Goal: Task Accomplishment & Management: Manage account settings

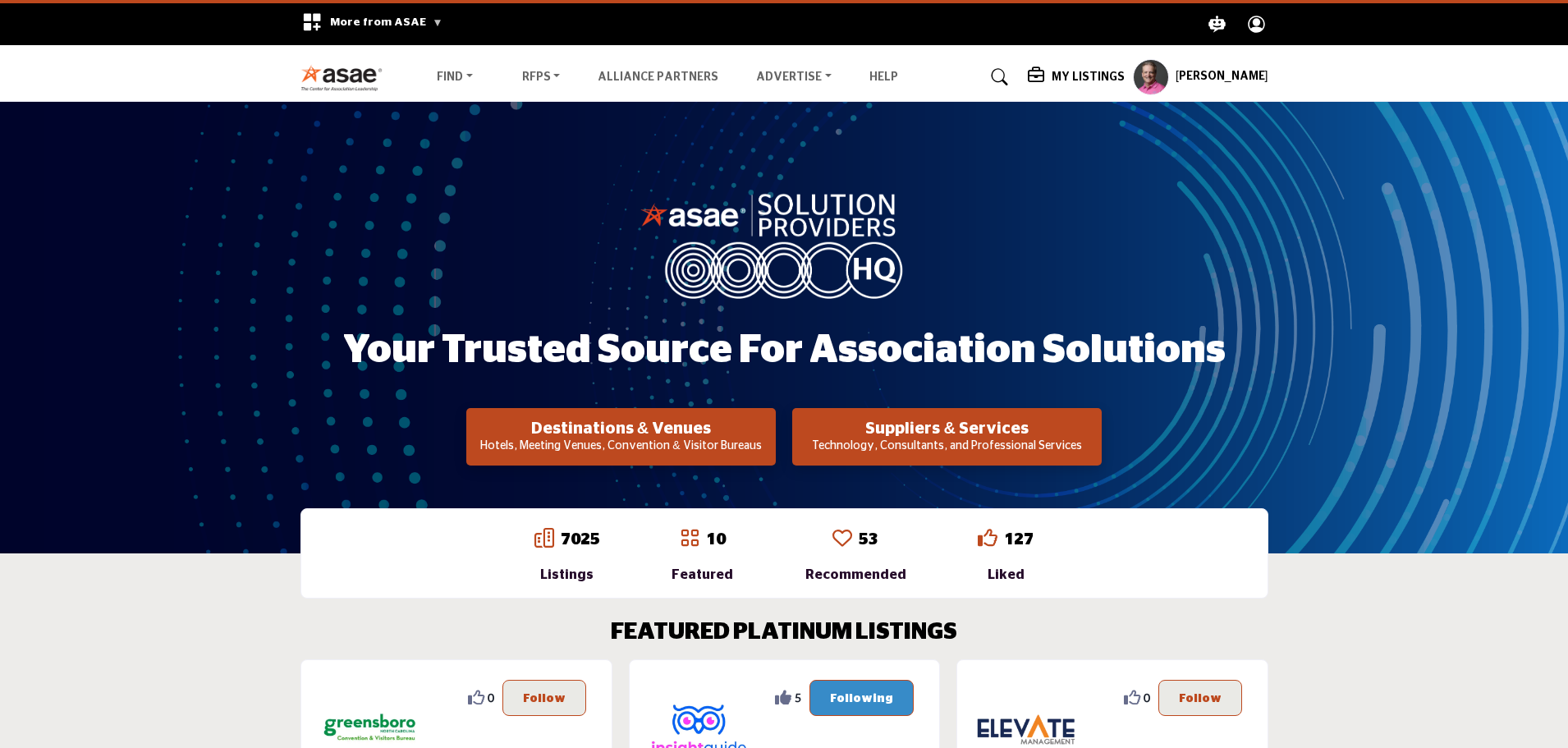
click at [871, 442] on p "Technology, Consultants, and Professional Services" at bounding box center [947, 447] width 300 height 17
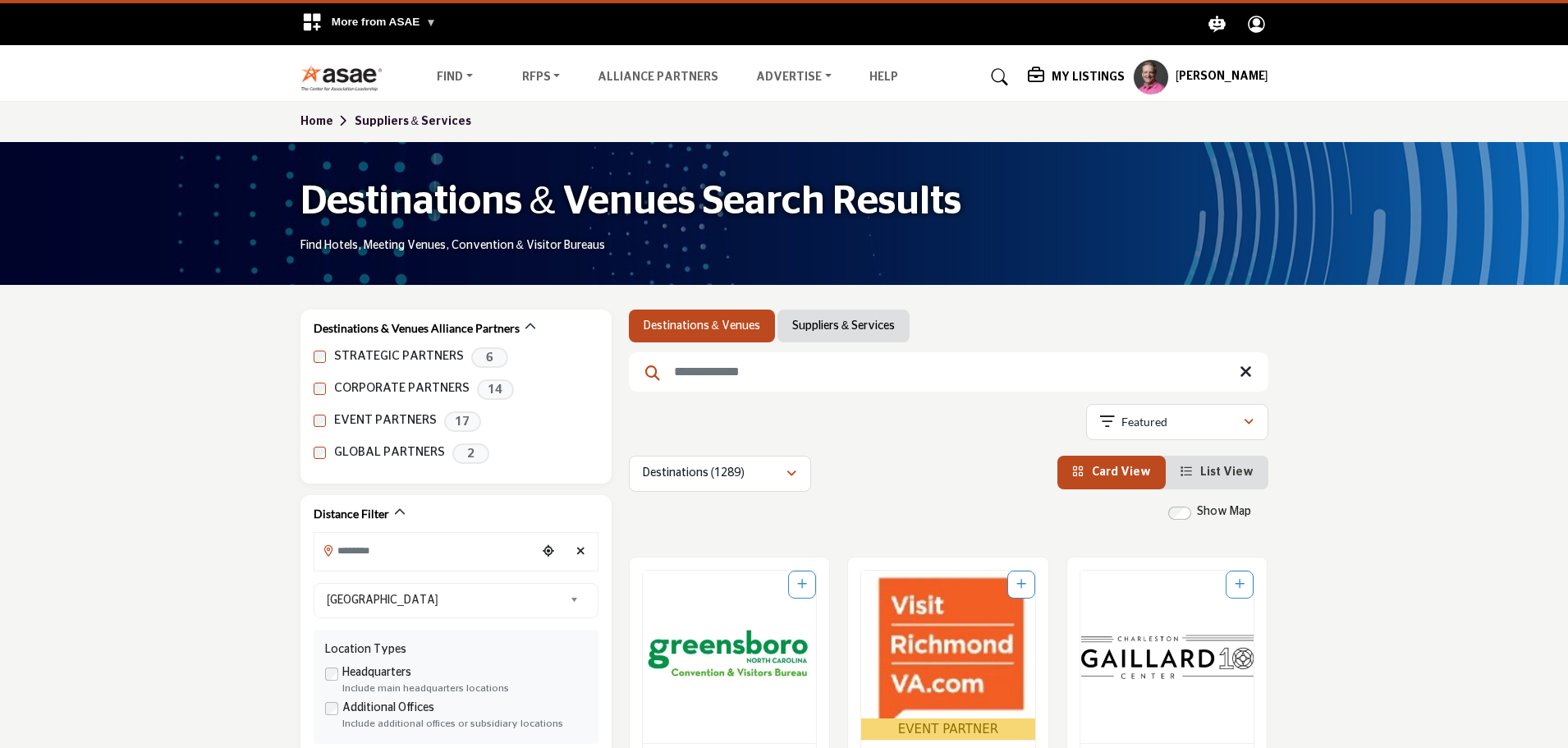
click at [828, 332] on link "Suppliers & Services" at bounding box center [844, 326] width 103 height 17
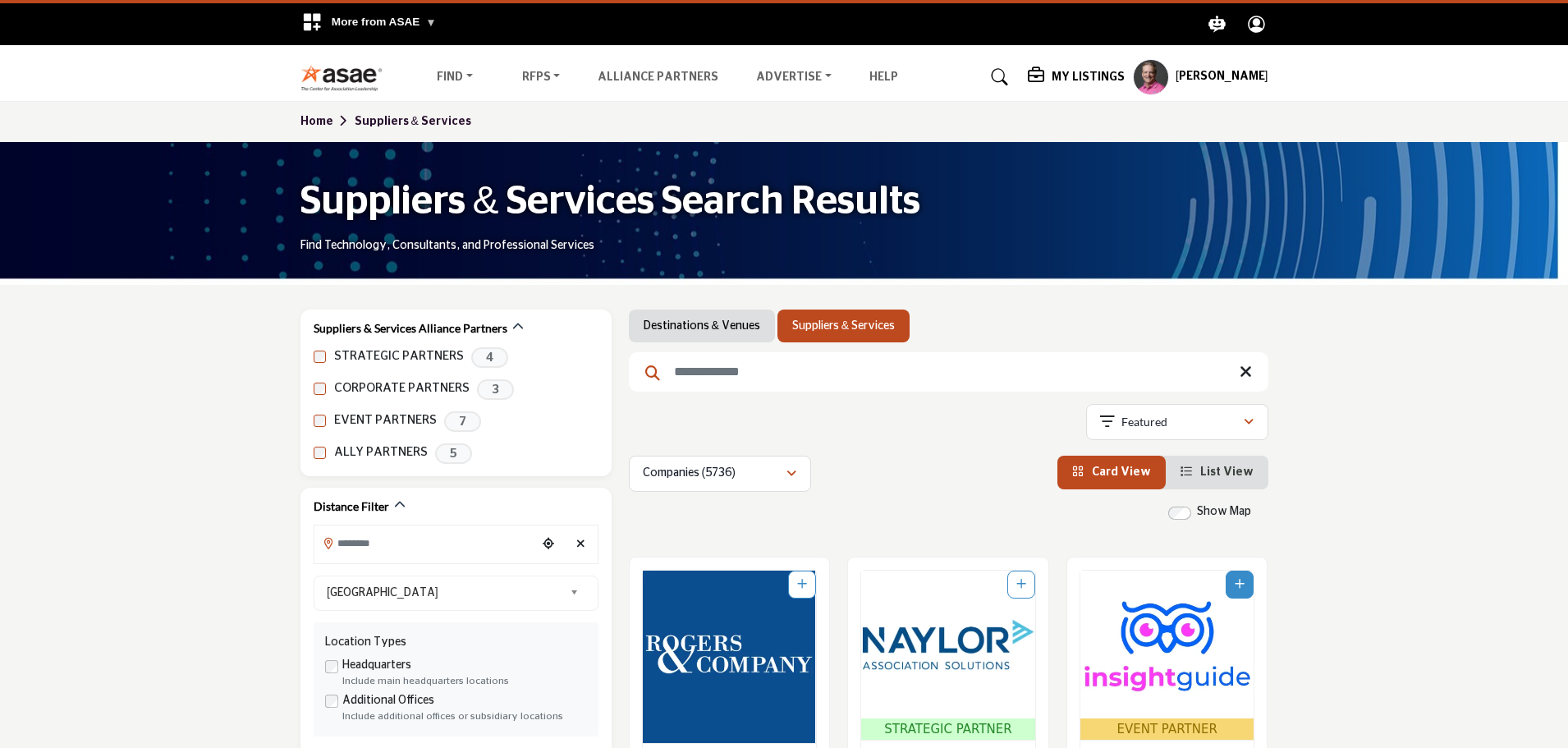
click at [821, 372] on input "Search Keyword" at bounding box center [949, 372] width 639 height 40
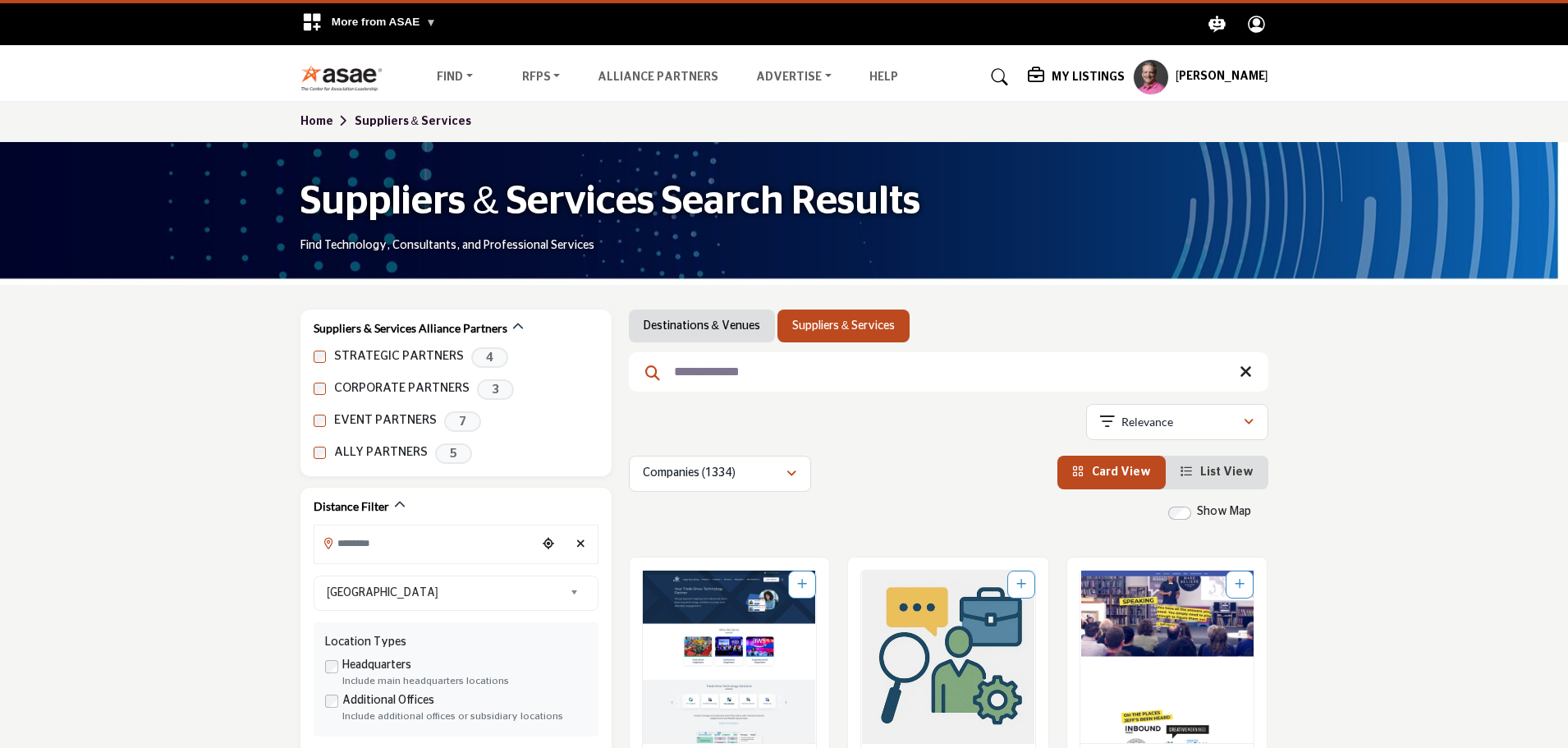
scroll to position [246, 0]
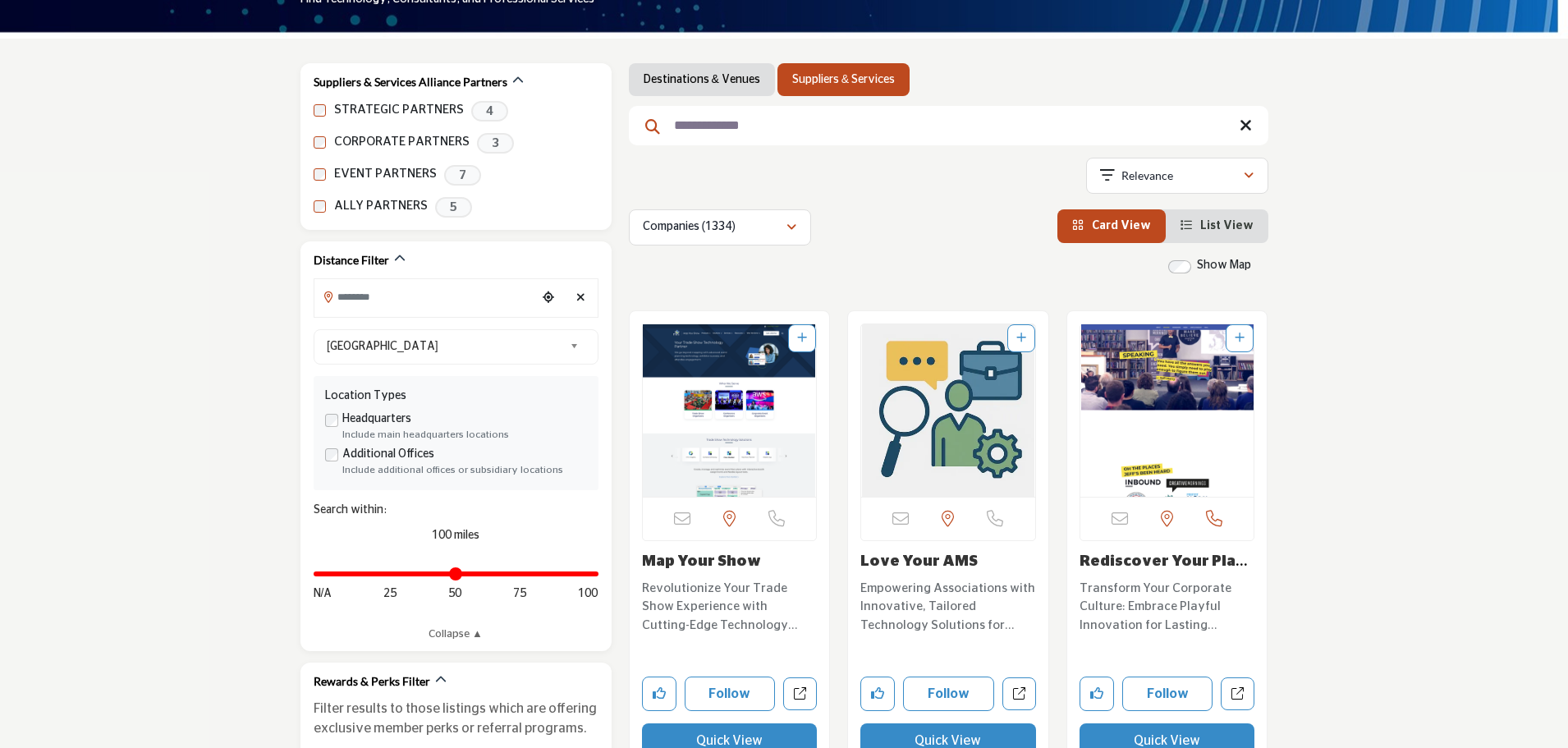
type input "**********"
click at [757, 398] on img "Open Listing in new tab" at bounding box center [729, 411] width 174 height 172
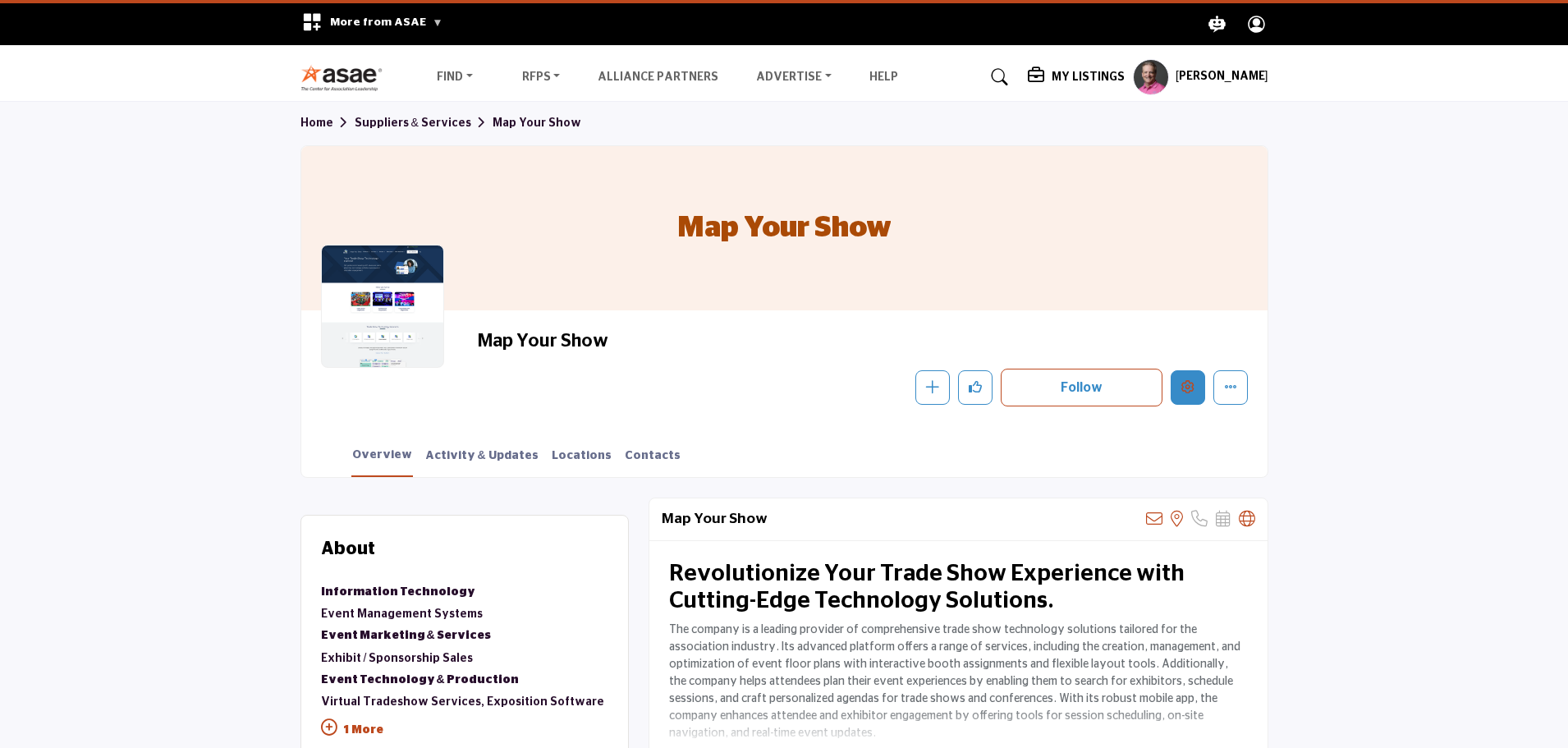
click at [1185, 393] on icon "Edit company" at bounding box center [1188, 387] width 13 height 13
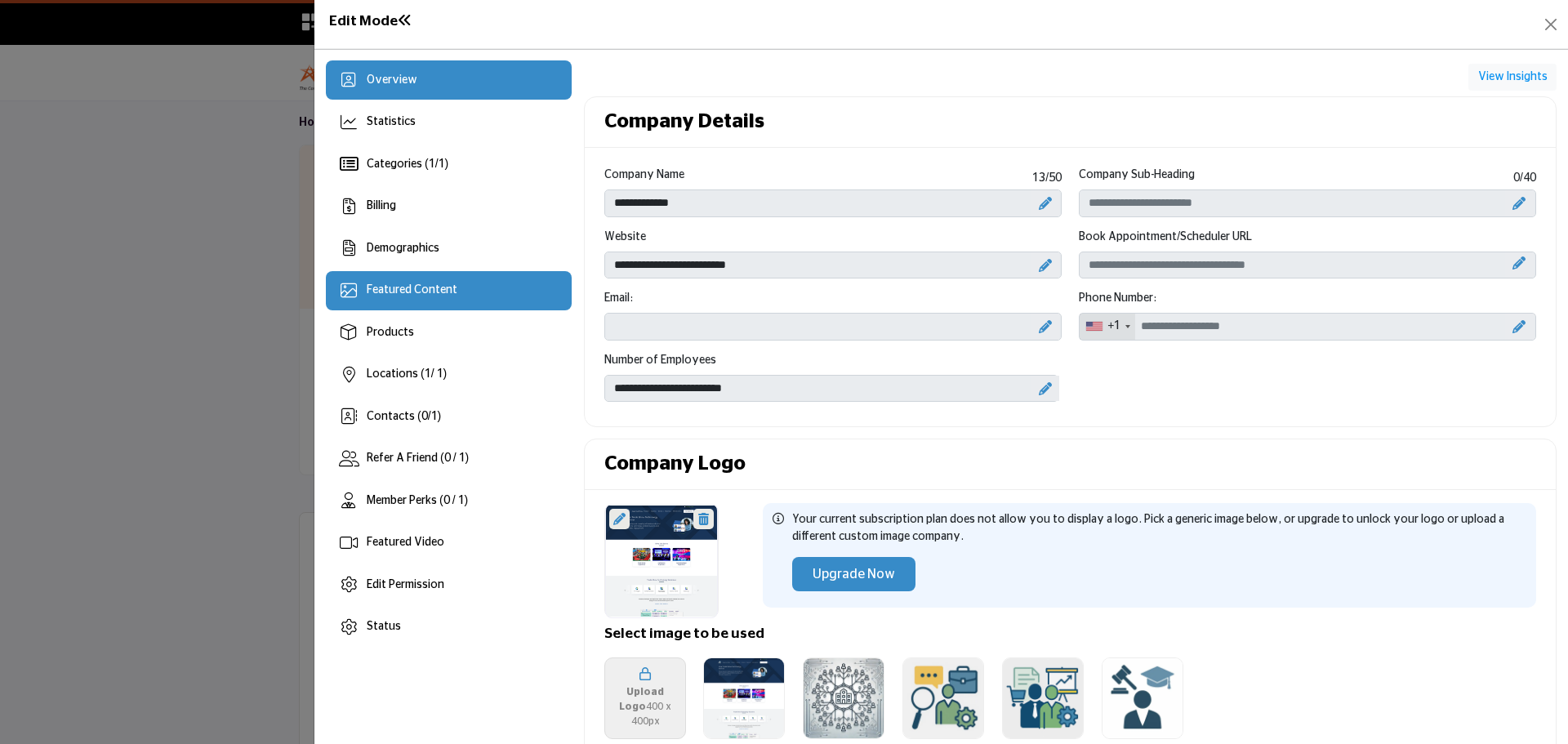
click at [482, 286] on div "Featured Content" at bounding box center [449, 291] width 245 height 40
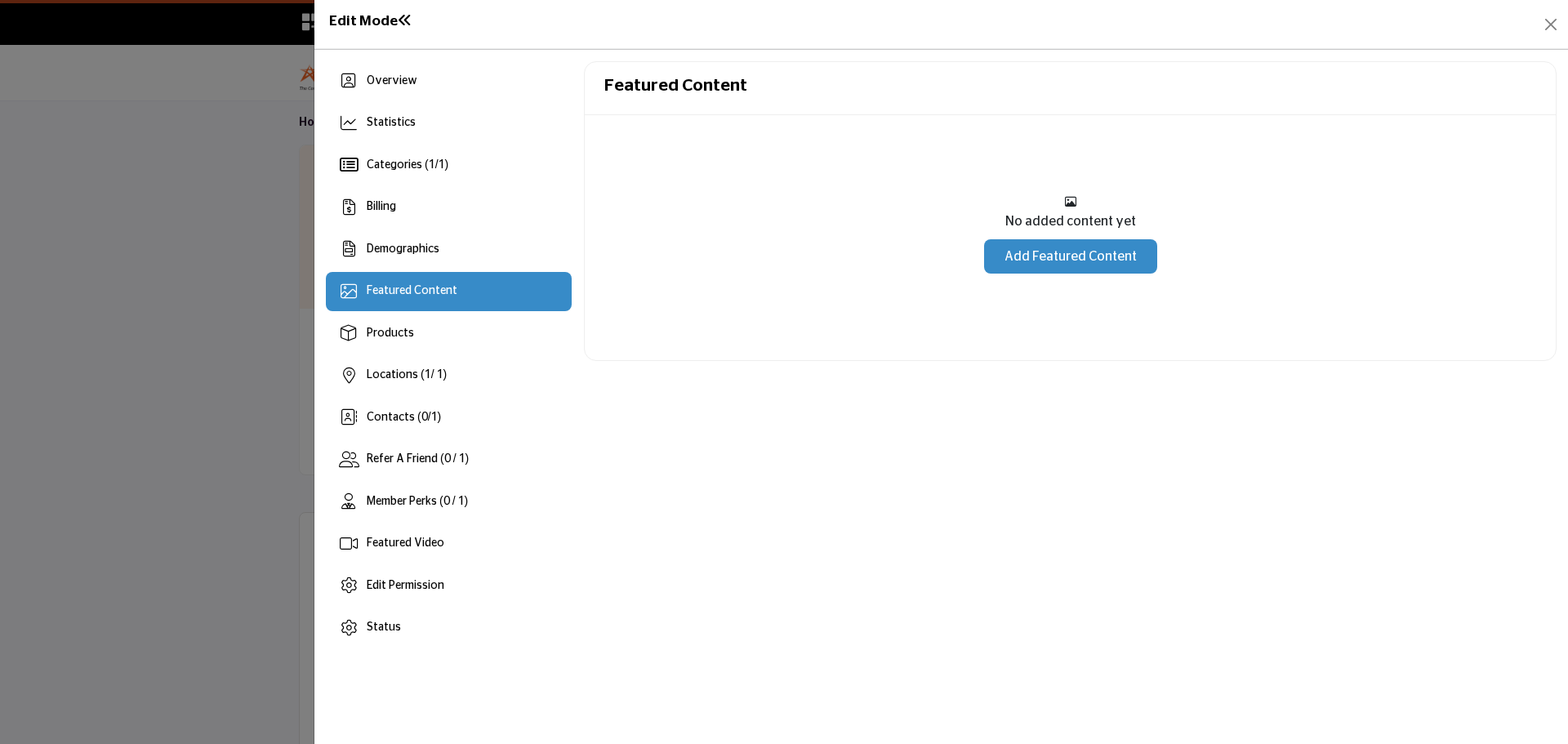
click at [1041, 258] on link "Add Featured Content" at bounding box center [1071, 257] width 173 height 35
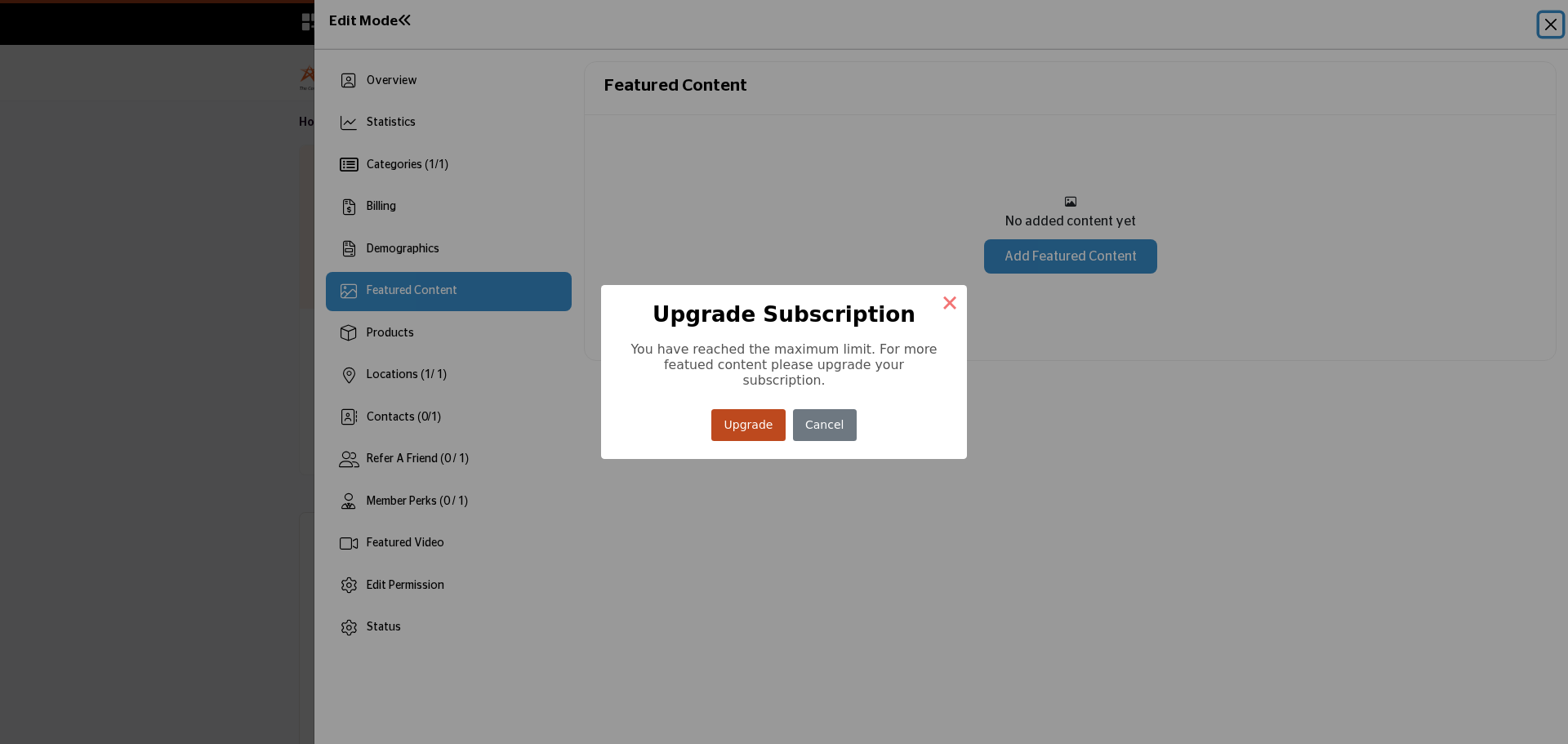
click at [945, 302] on button "×" at bounding box center [950, 302] width 35 height 35
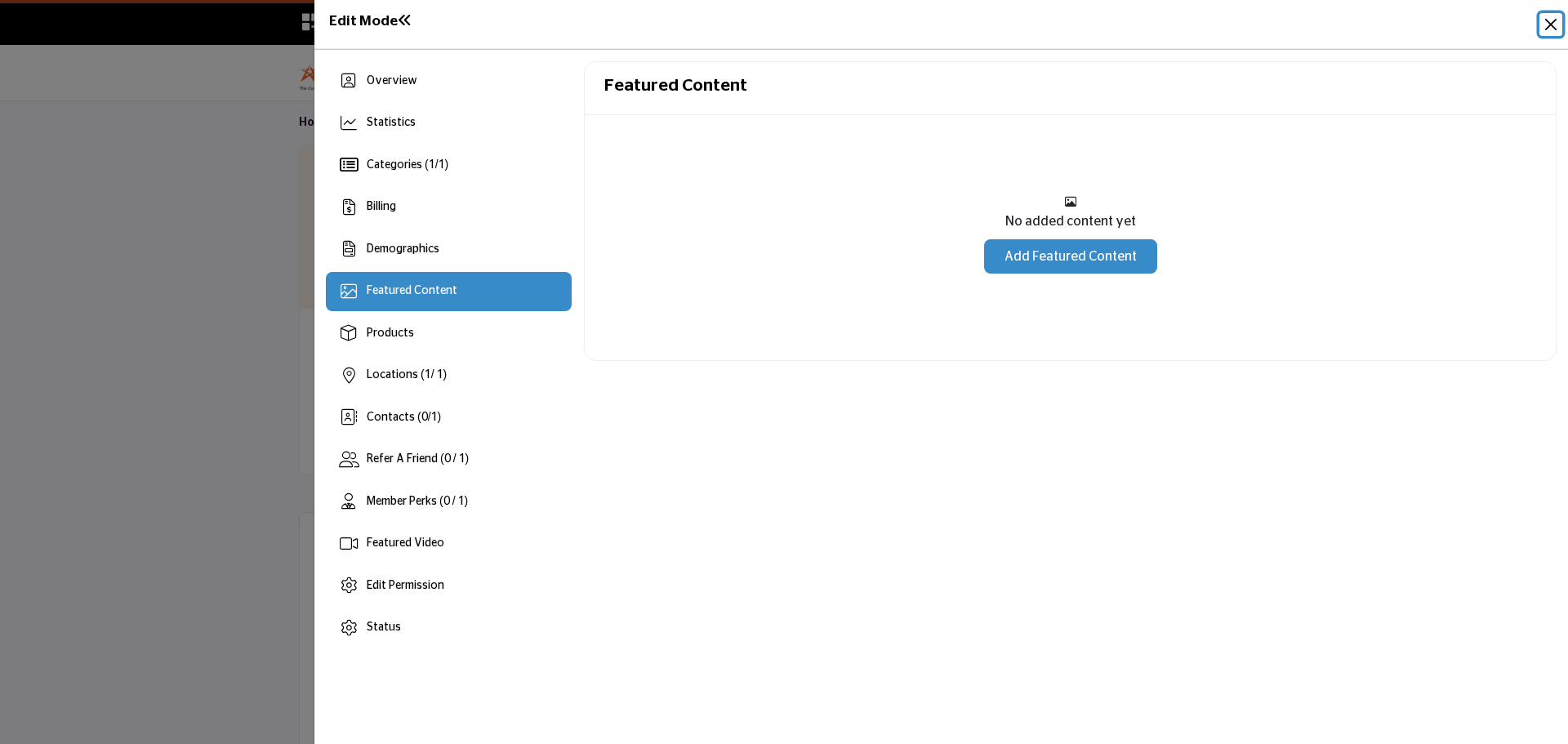
click at [1549, 30] on button "Close" at bounding box center [1551, 25] width 23 height 23
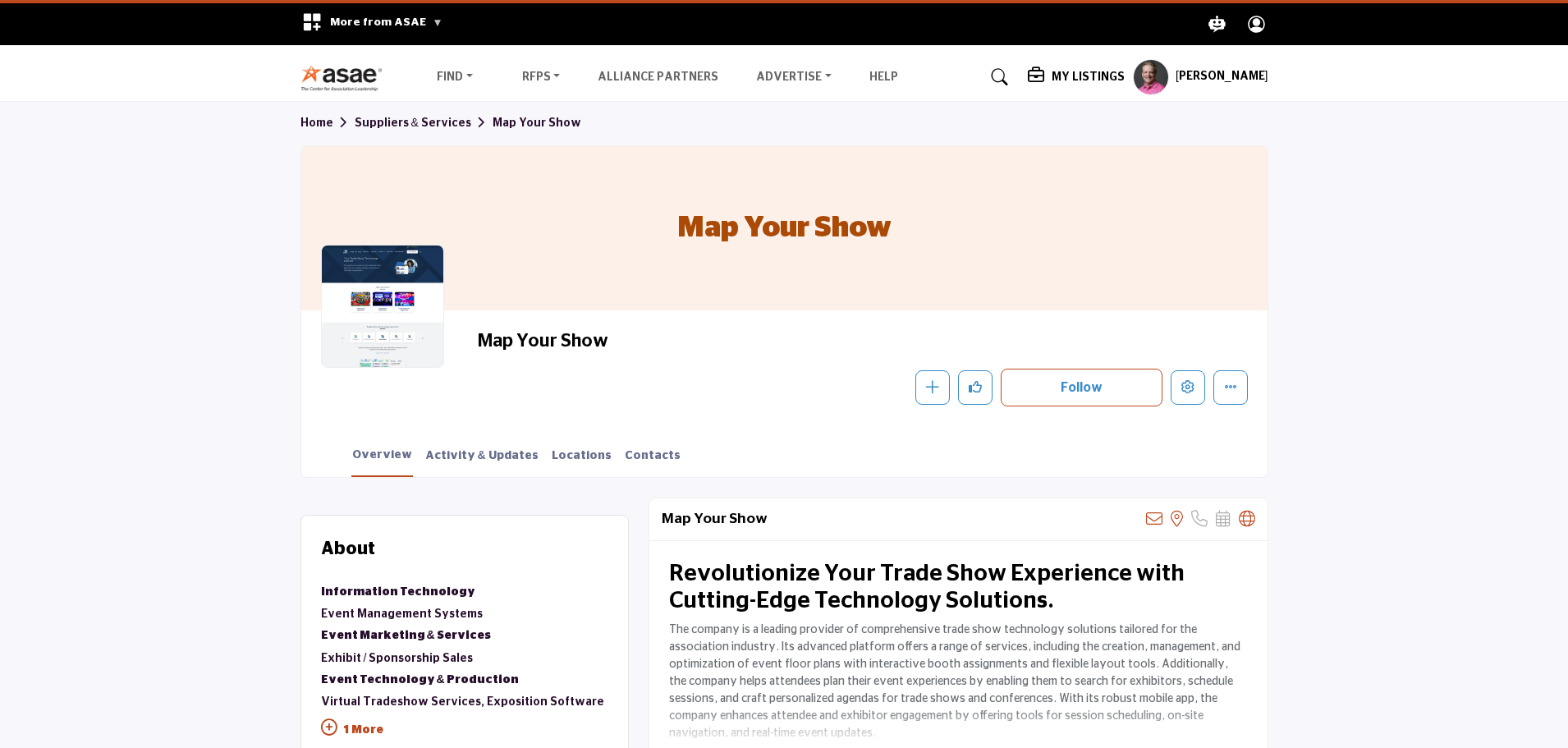
click at [238, 219] on section "Home Suppliers & Services Map Your Show Map Your Show Map Your Show Follow Foll…" at bounding box center [784, 289] width 1568 height 375
click at [1191, 393] on button "Edit company" at bounding box center [1188, 388] width 35 height 35
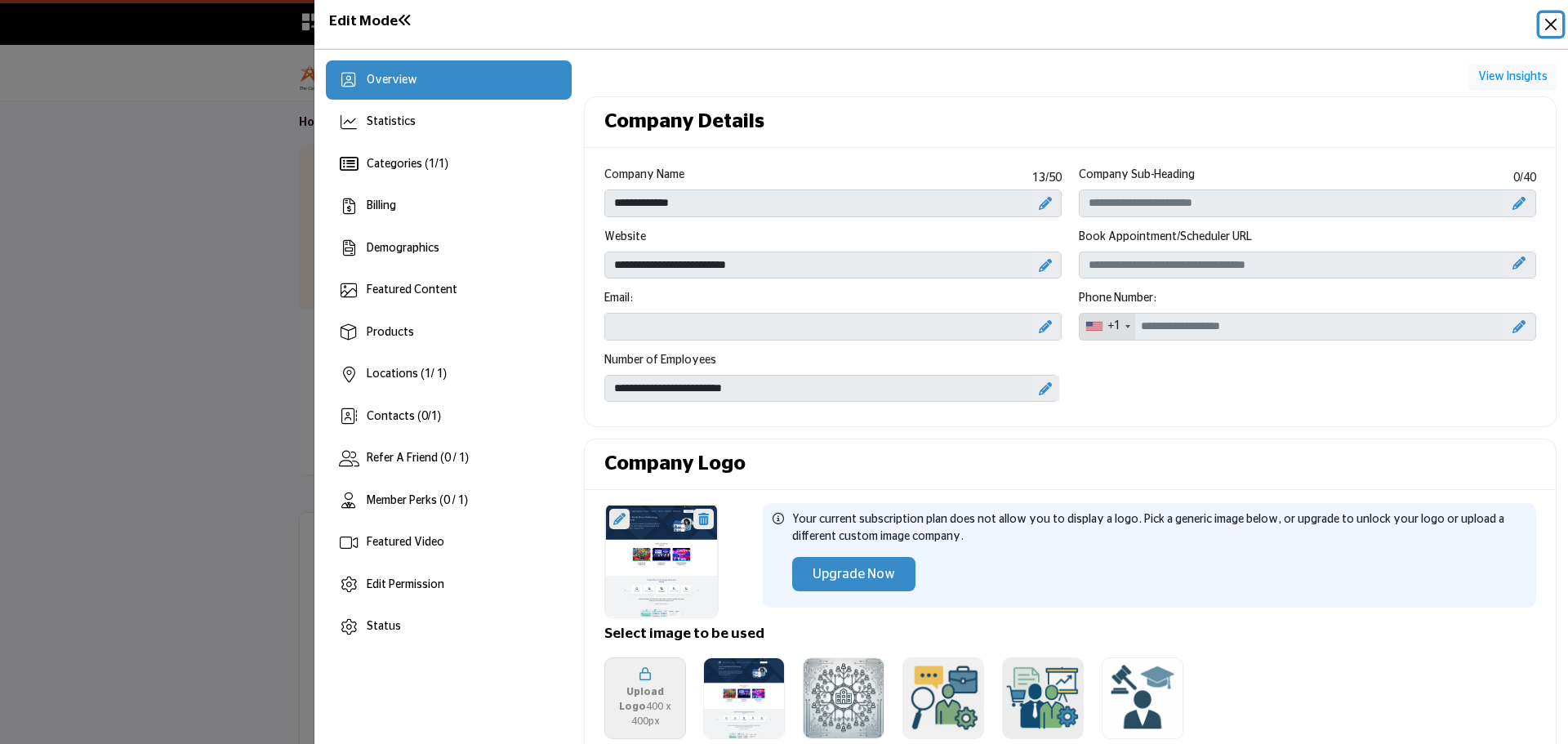
click at [1552, 26] on button "Close" at bounding box center [1551, 25] width 23 height 23
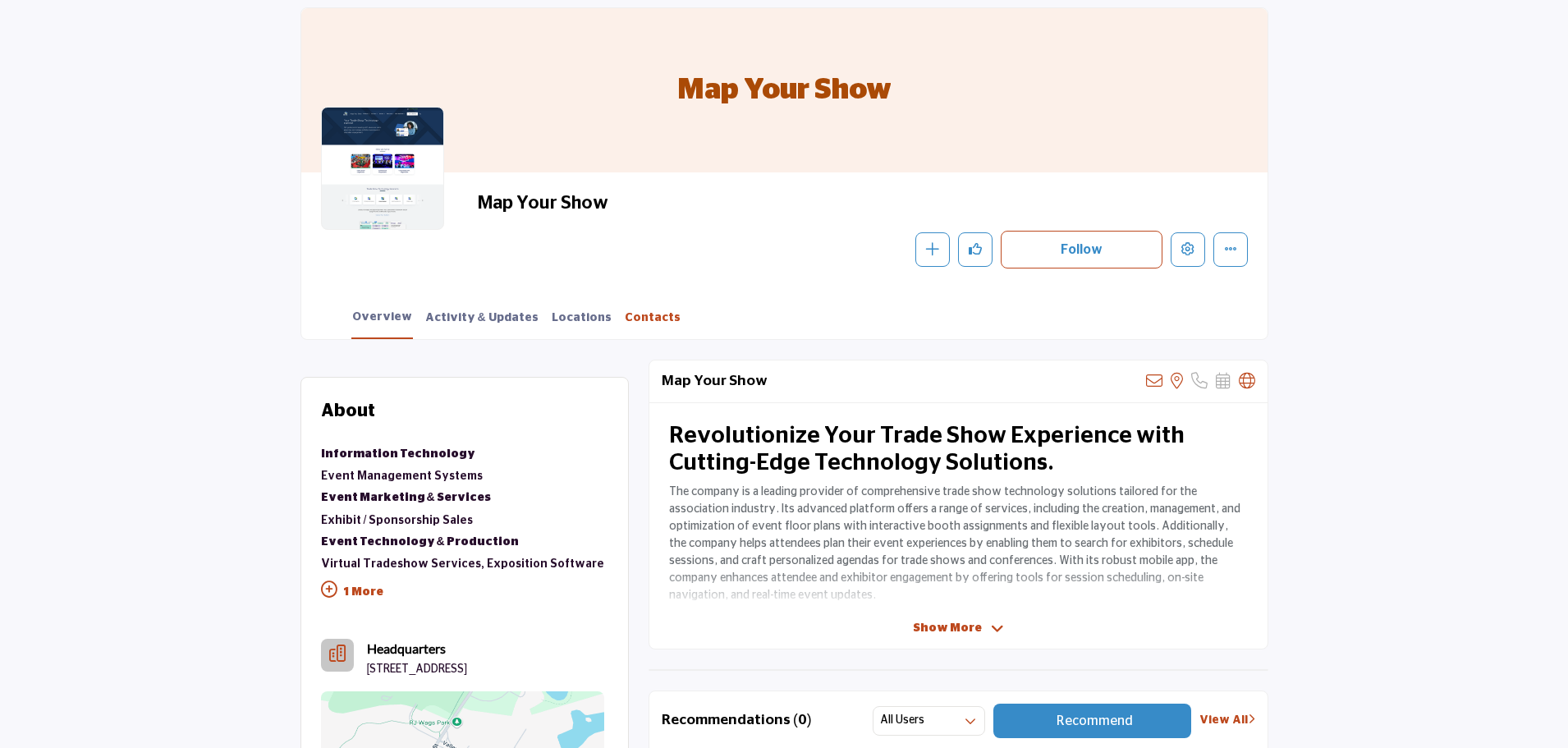
scroll to position [164, 0]
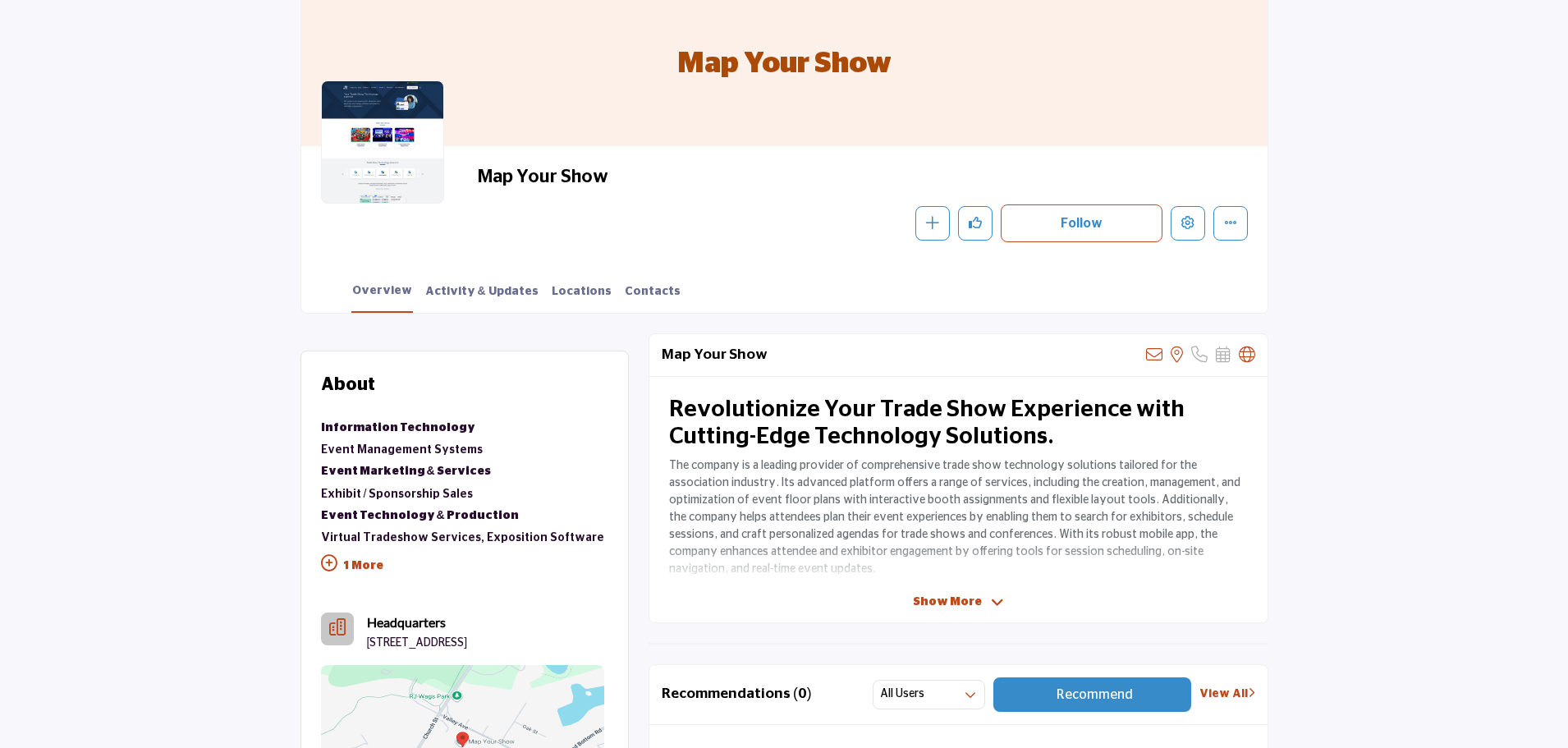
click at [378, 559] on p "1 More" at bounding box center [463, 567] width 283 height 37
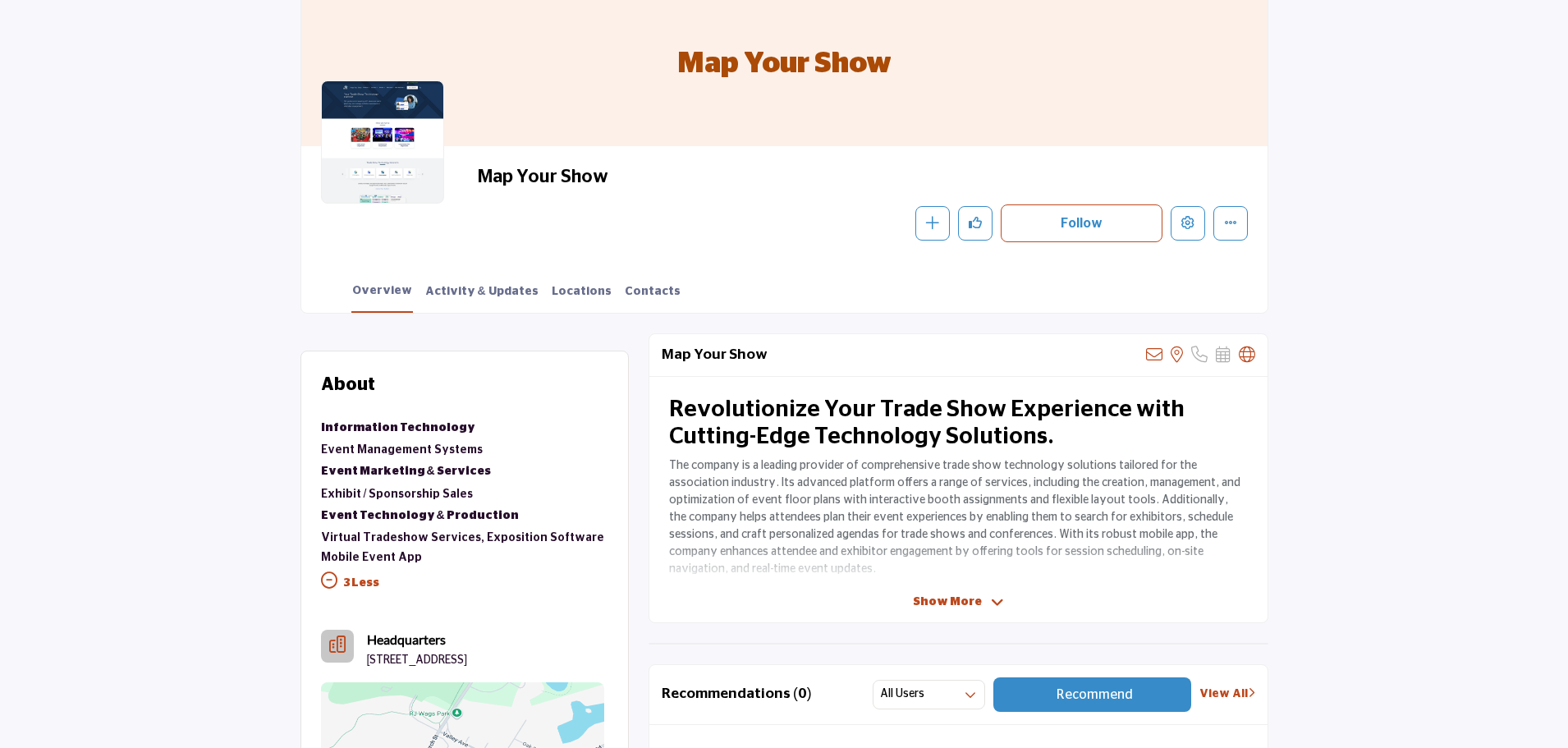
click at [1197, 219] on button "Edit company" at bounding box center [1188, 224] width 35 height 35
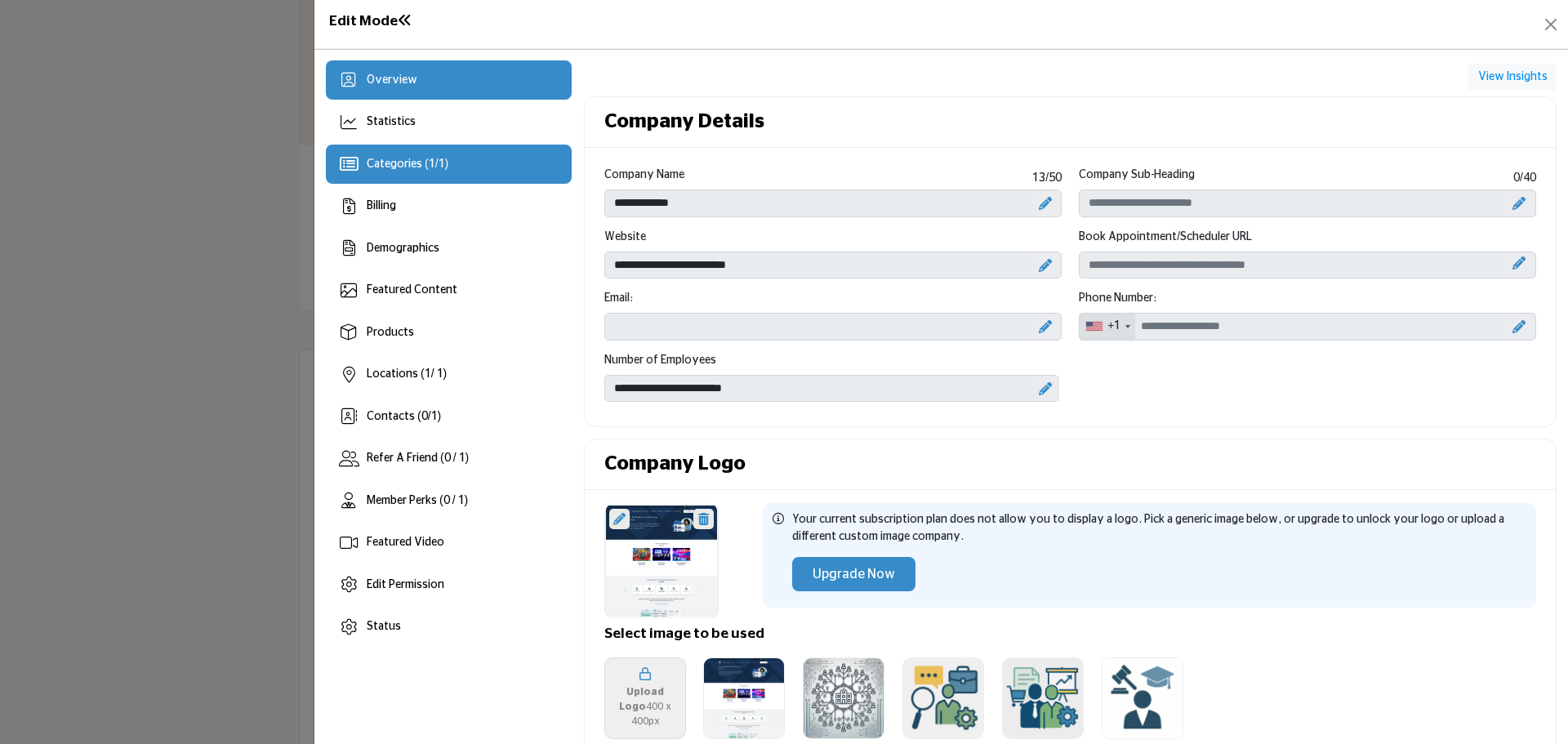
click at [499, 170] on div "Categories ( 1 / 1 )" at bounding box center [449, 165] width 245 height 40
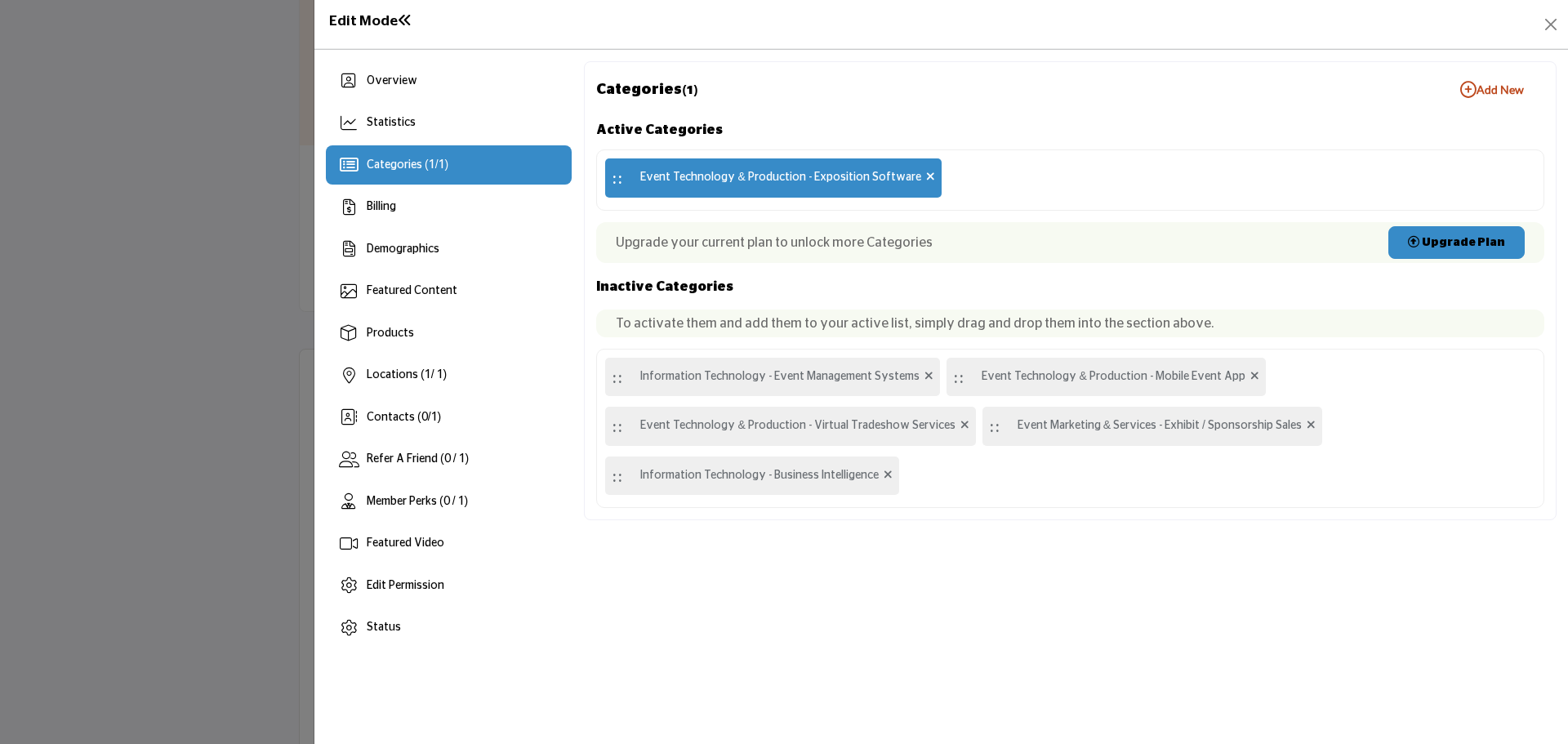
click at [1482, 466] on div ":: Information Technology - Event Management Systems :: Event Technology & Prod…" at bounding box center [1070, 428] width 948 height 160
click at [1547, 30] on button "Close" at bounding box center [1551, 25] width 23 height 23
